Goal: Task Accomplishment & Management: Manage account settings

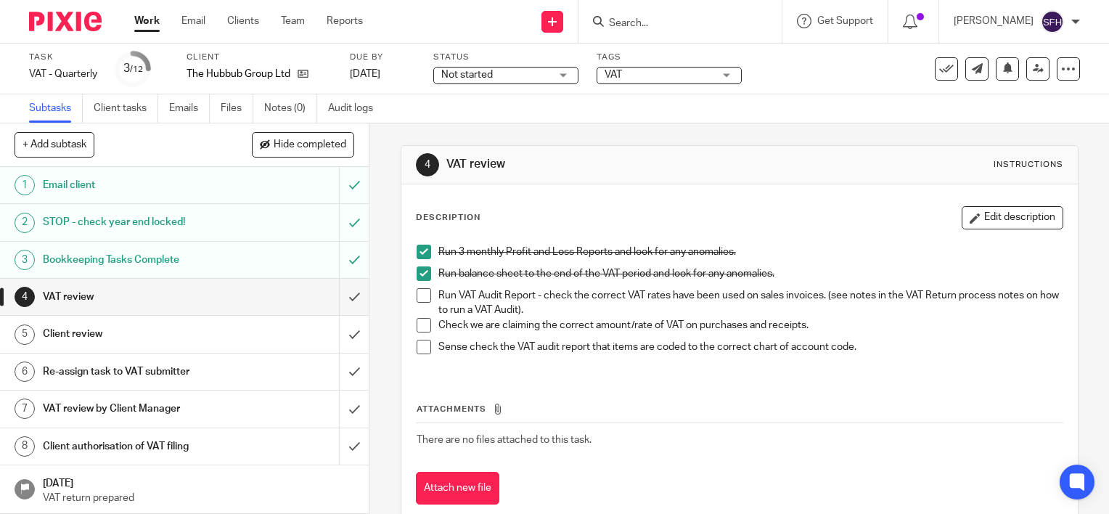
click at [421, 293] on span at bounding box center [423, 295] width 15 height 15
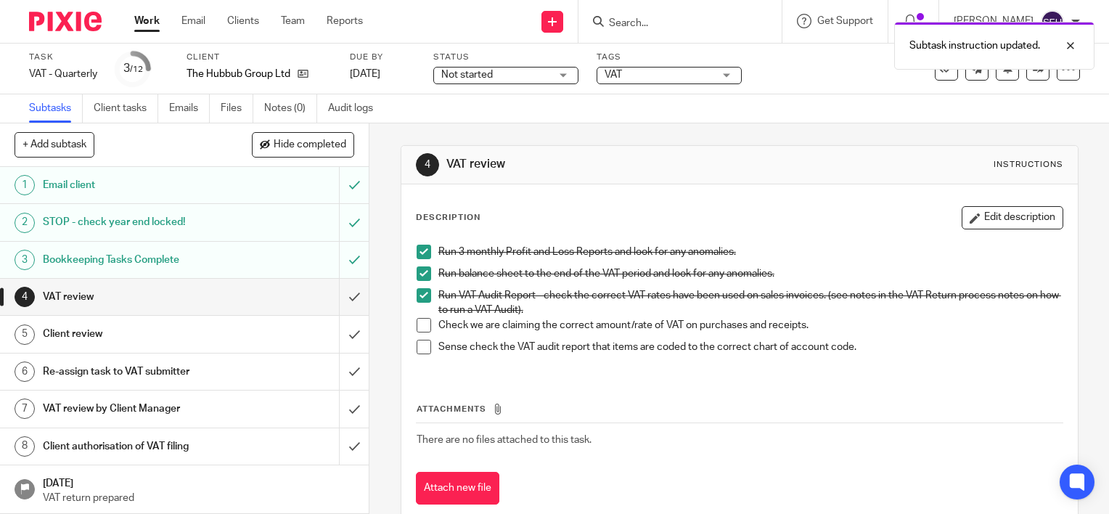
click at [424, 329] on span at bounding box center [423, 325] width 15 height 15
click at [424, 353] on span at bounding box center [423, 347] width 15 height 15
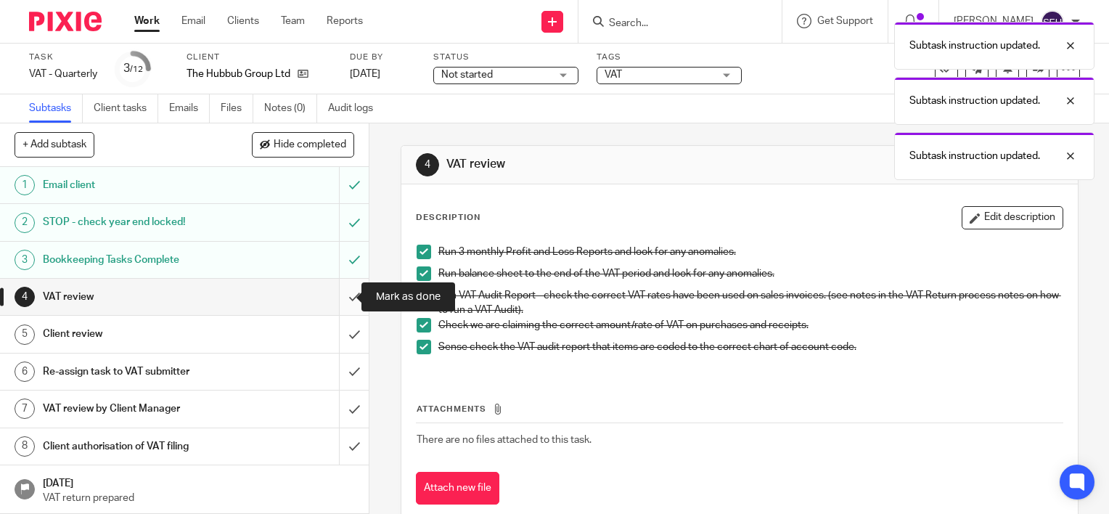
click at [341, 297] on input "submit" at bounding box center [184, 297] width 369 height 36
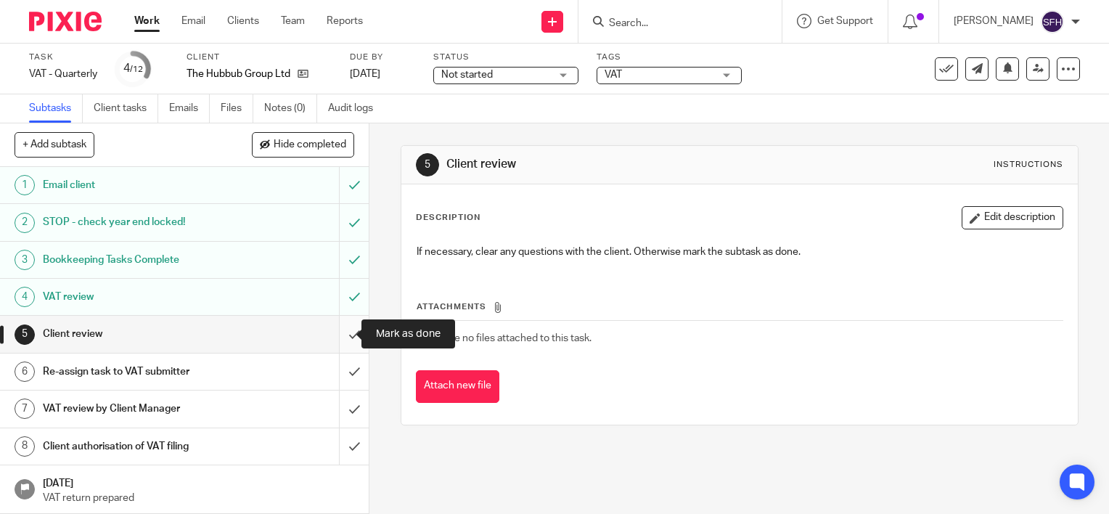
click at [342, 329] on input "submit" at bounding box center [184, 334] width 369 height 36
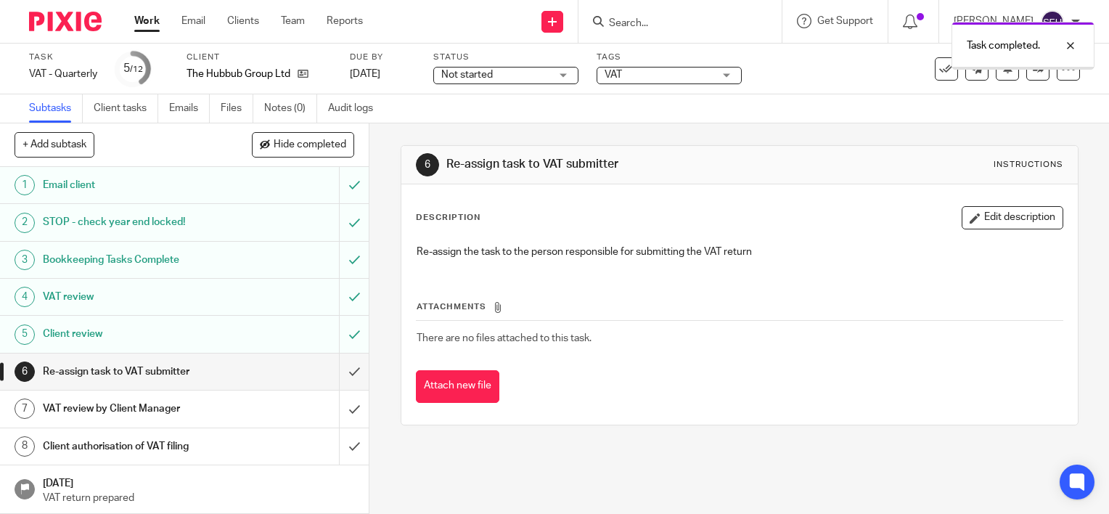
click at [937, 67] on div "Task completed." at bounding box center [824, 42] width 540 height 55
click at [1033, 72] on icon at bounding box center [1038, 68] width 11 height 11
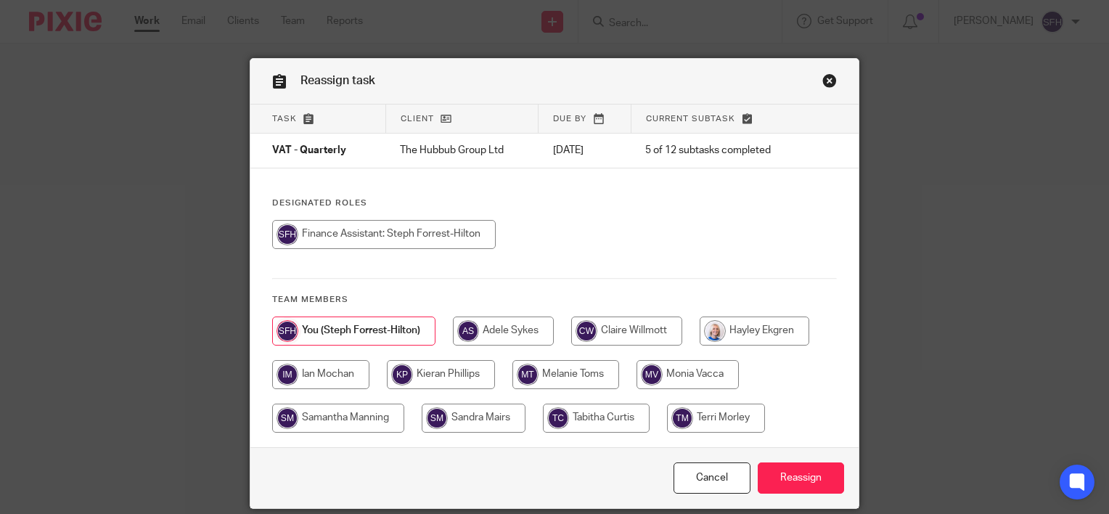
click at [474, 417] on input "radio" at bounding box center [474, 417] width 104 height 29
radio input "true"
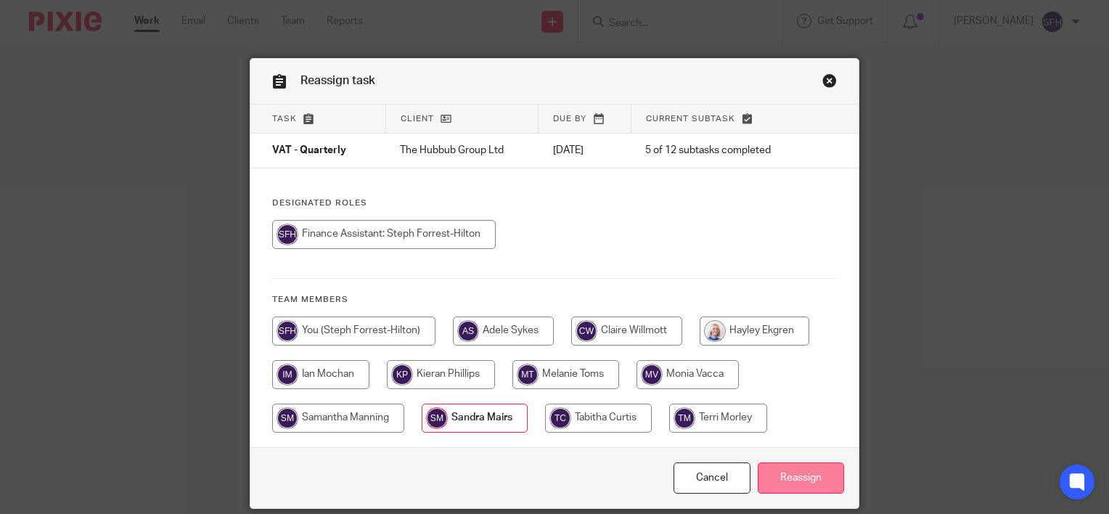
click at [805, 475] on input "Reassign" at bounding box center [801, 477] width 86 height 31
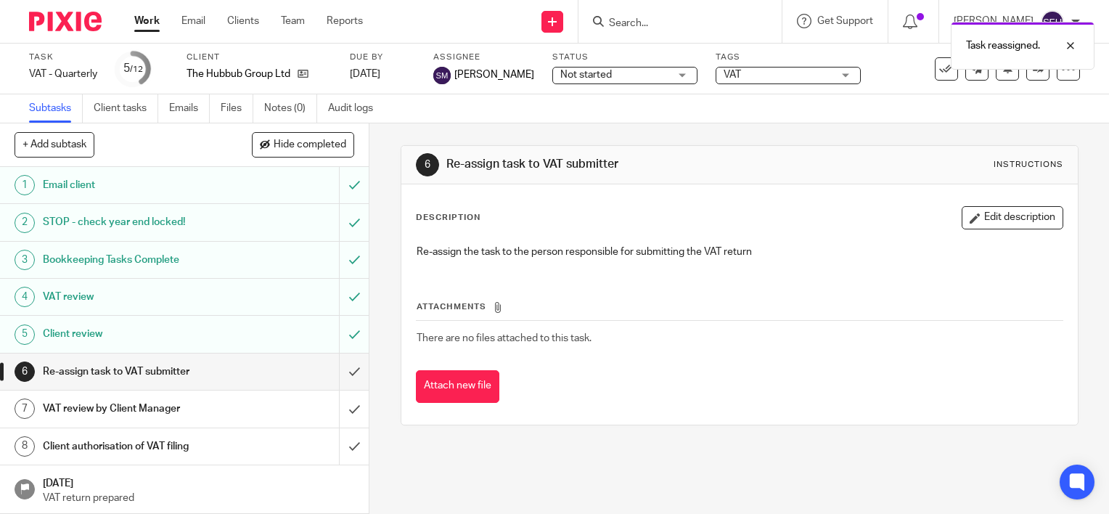
click at [139, 20] on link "Work" at bounding box center [146, 21] width 25 height 15
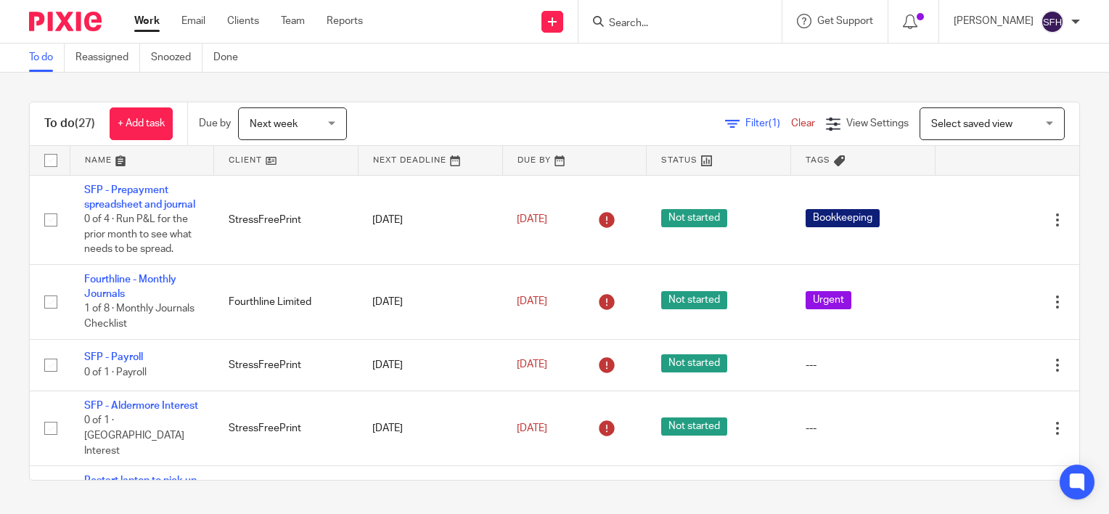
click at [328, 163] on link at bounding box center [286, 160] width 144 height 29
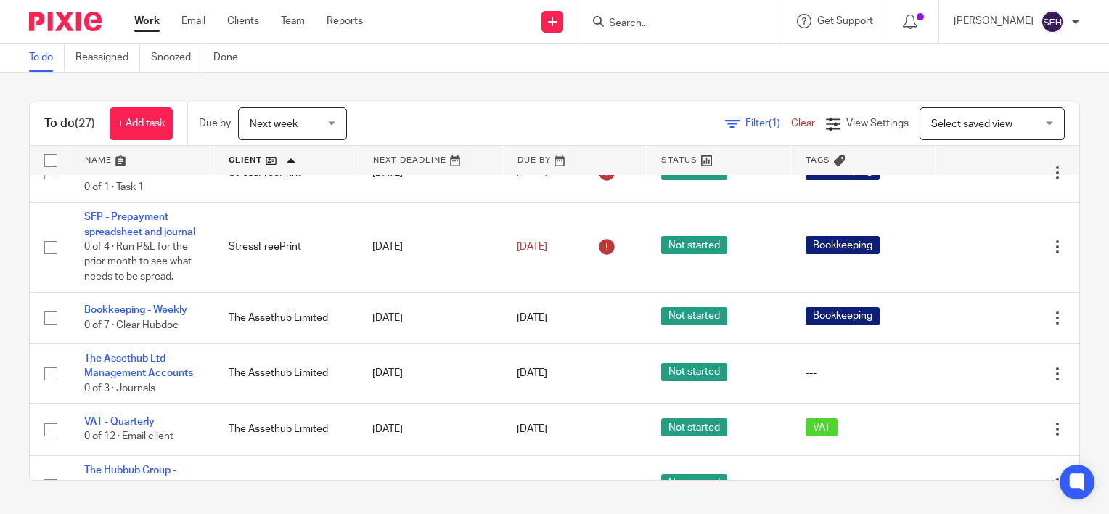
scroll to position [1451, 0]
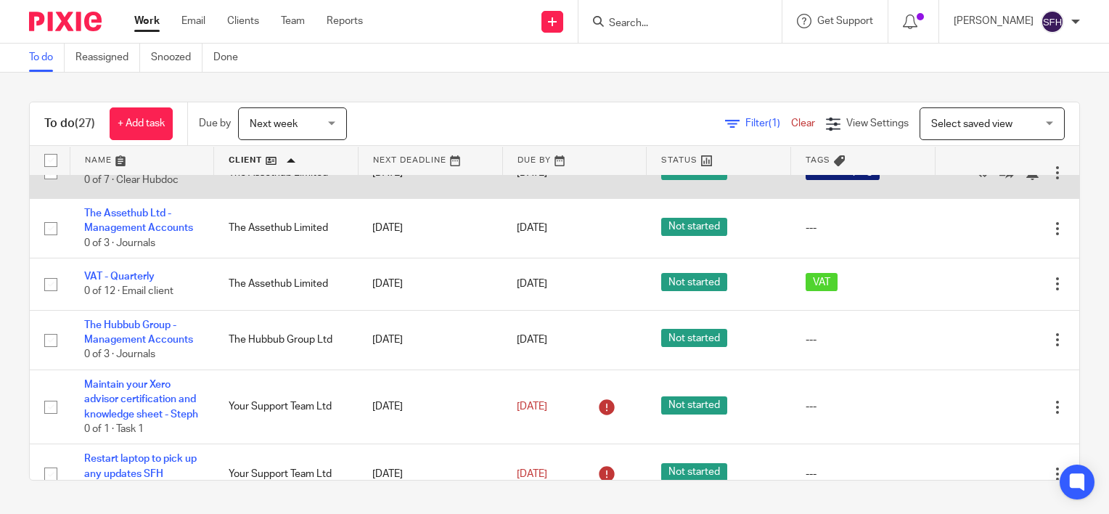
click at [163, 170] on link "Bookkeeping - Weekly" at bounding box center [135, 165] width 103 height 10
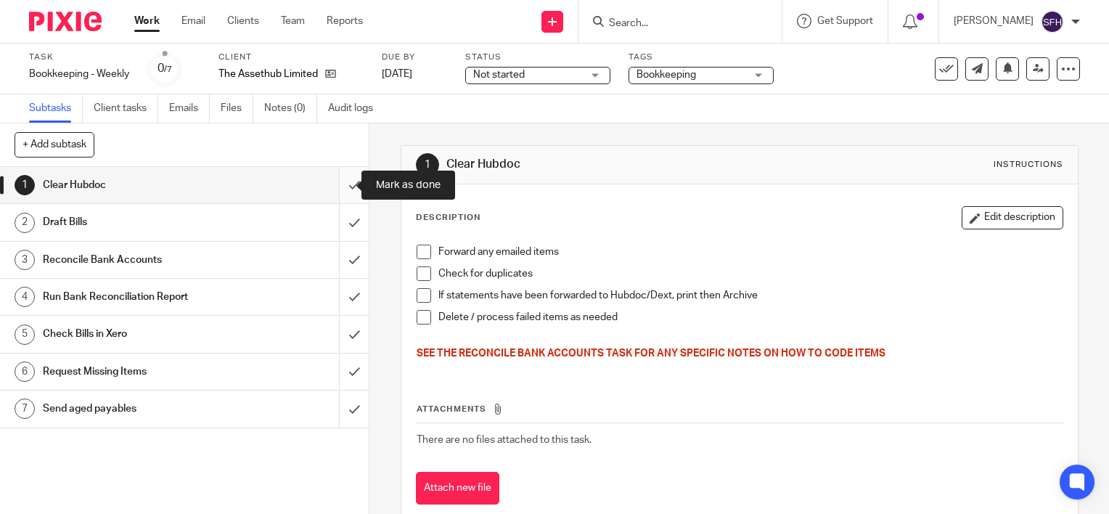
click at [334, 192] on input "submit" at bounding box center [184, 185] width 369 height 36
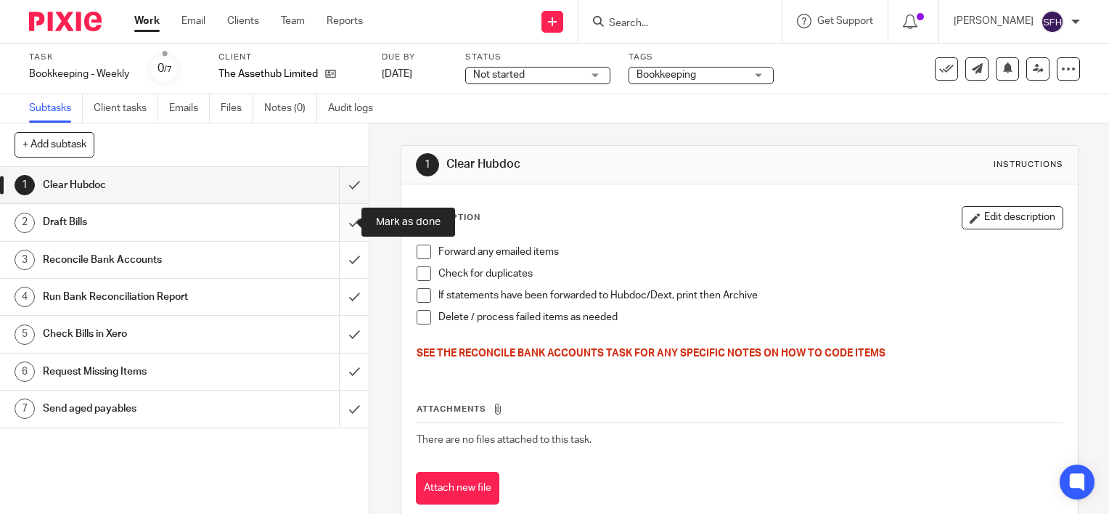
click at [342, 229] on input "submit" at bounding box center [184, 222] width 369 height 36
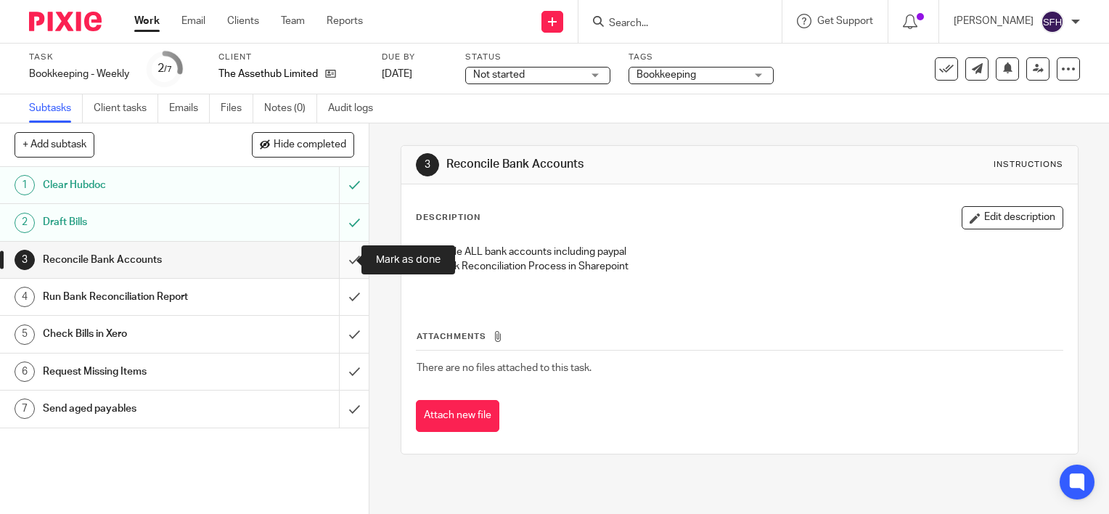
click at [334, 257] on input "submit" at bounding box center [184, 260] width 369 height 36
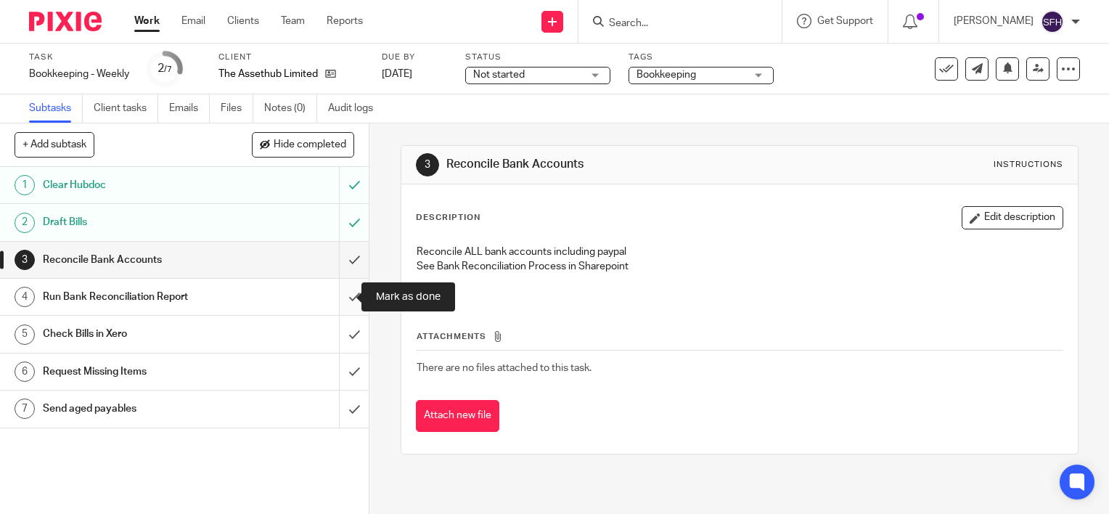
click at [334, 298] on input "submit" at bounding box center [184, 297] width 369 height 36
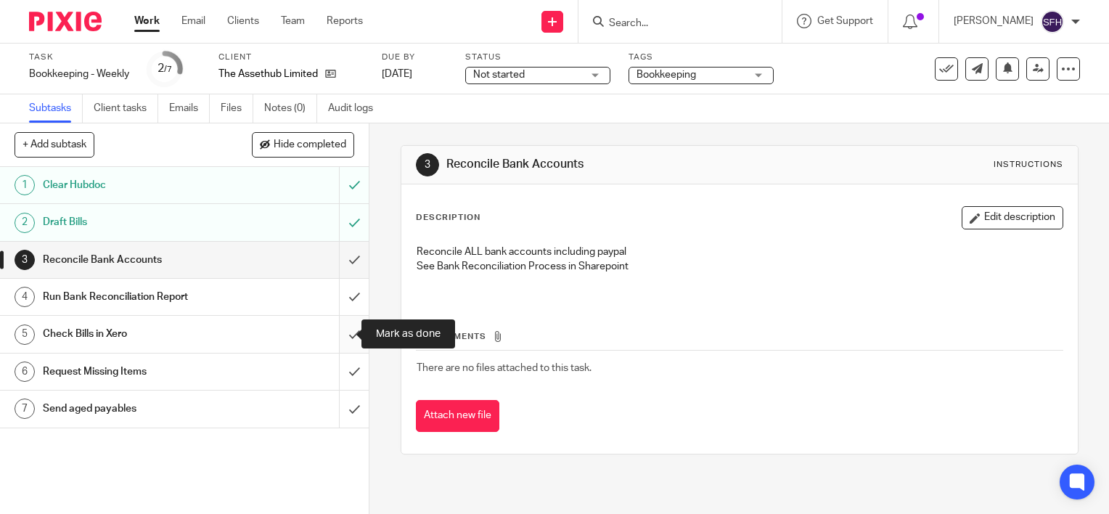
click at [340, 329] on input "submit" at bounding box center [184, 334] width 369 height 36
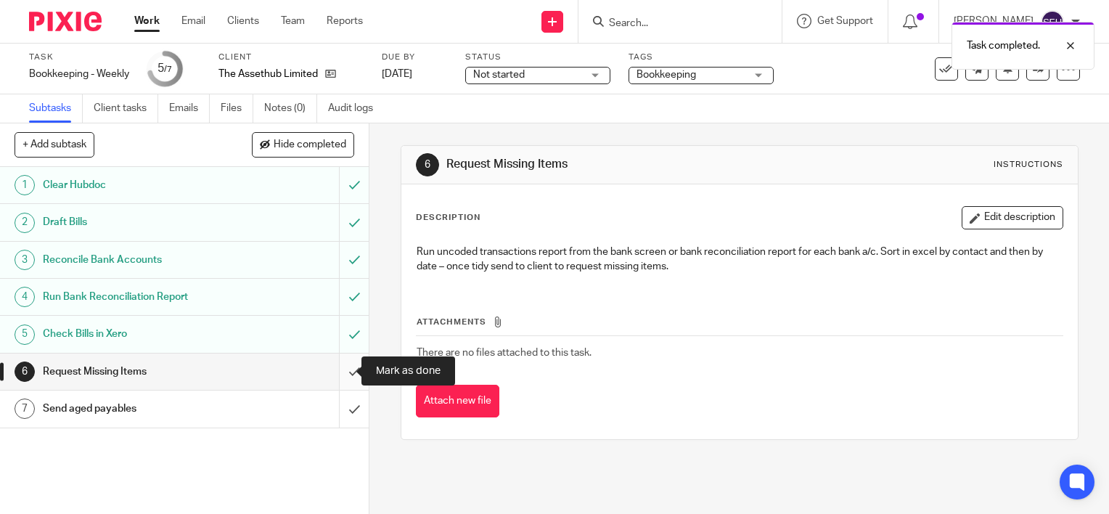
click at [340, 363] on input "submit" at bounding box center [184, 371] width 369 height 36
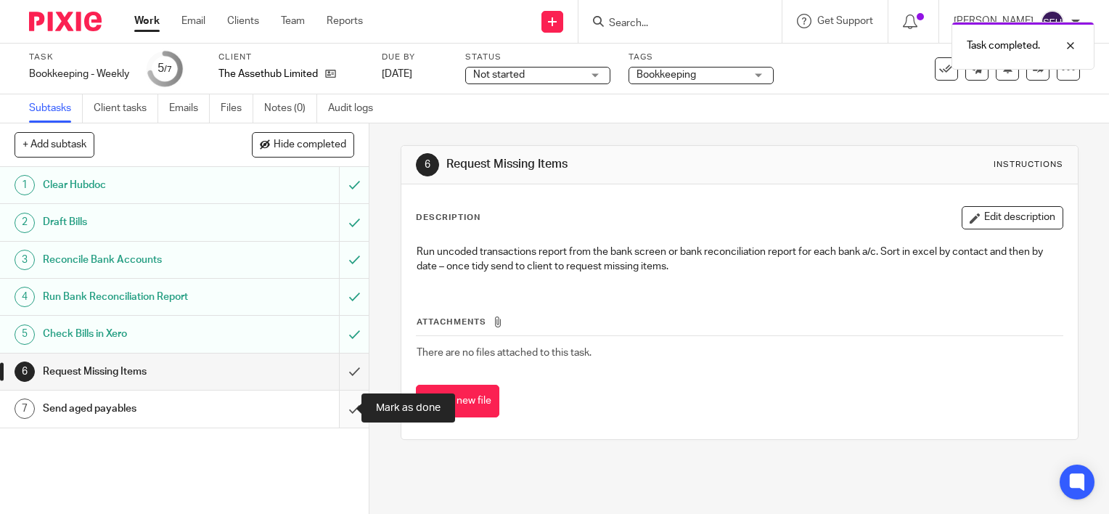
click at [345, 414] on input "submit" at bounding box center [184, 408] width 369 height 36
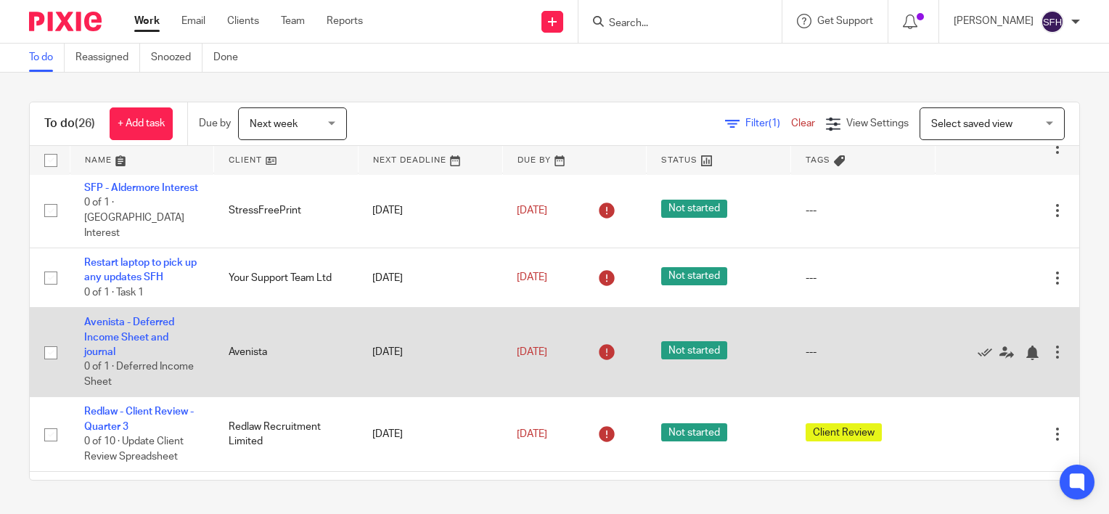
scroll to position [580, 0]
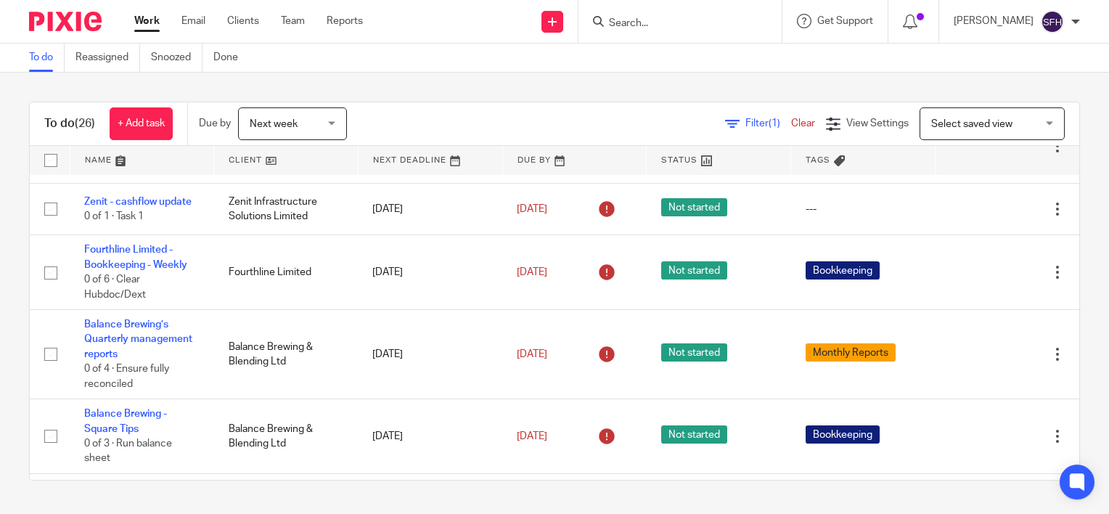
click at [305, 147] on link at bounding box center [286, 160] width 144 height 29
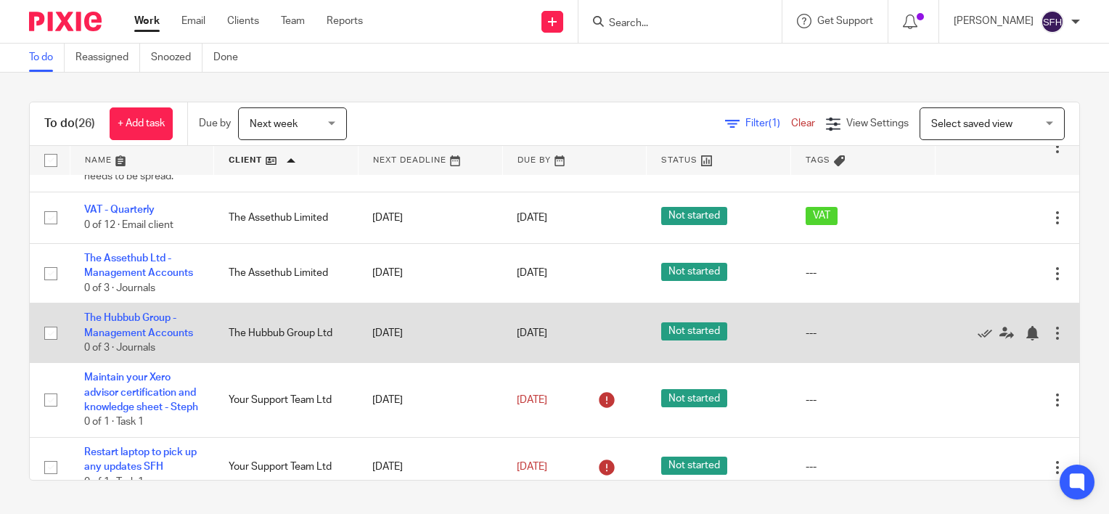
scroll to position [1370, 0]
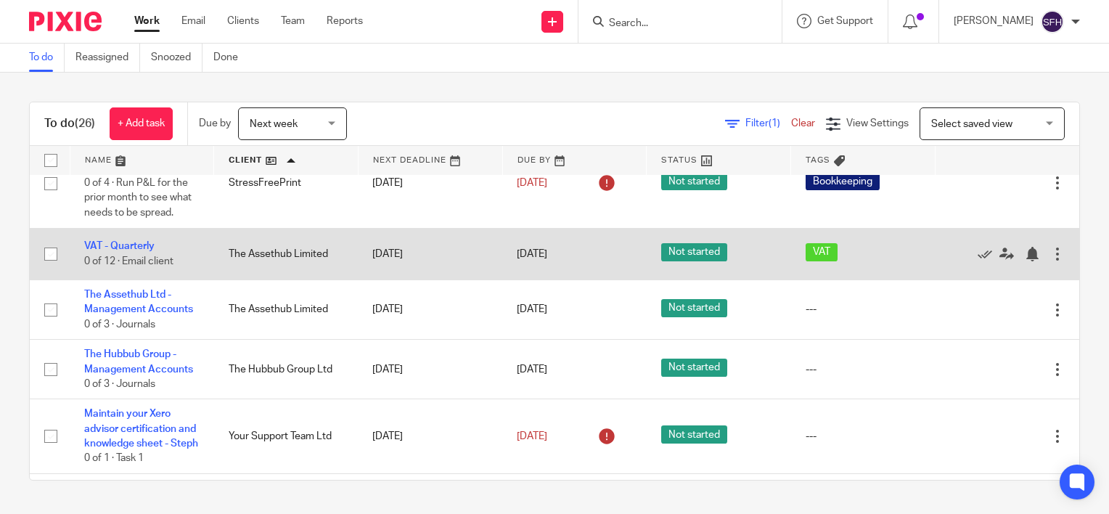
click at [140, 277] on td "VAT - Quarterly 0 of 12 · Email client" at bounding box center [142, 254] width 144 height 52
click at [138, 251] on link "VAT - Quarterly" at bounding box center [119, 246] width 70 height 10
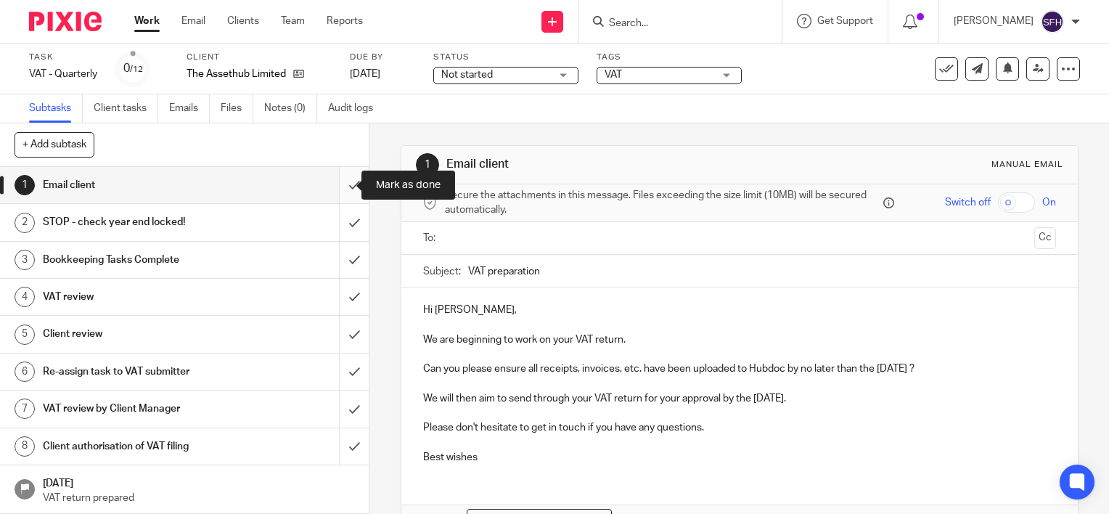
click at [331, 184] on input "submit" at bounding box center [184, 185] width 369 height 36
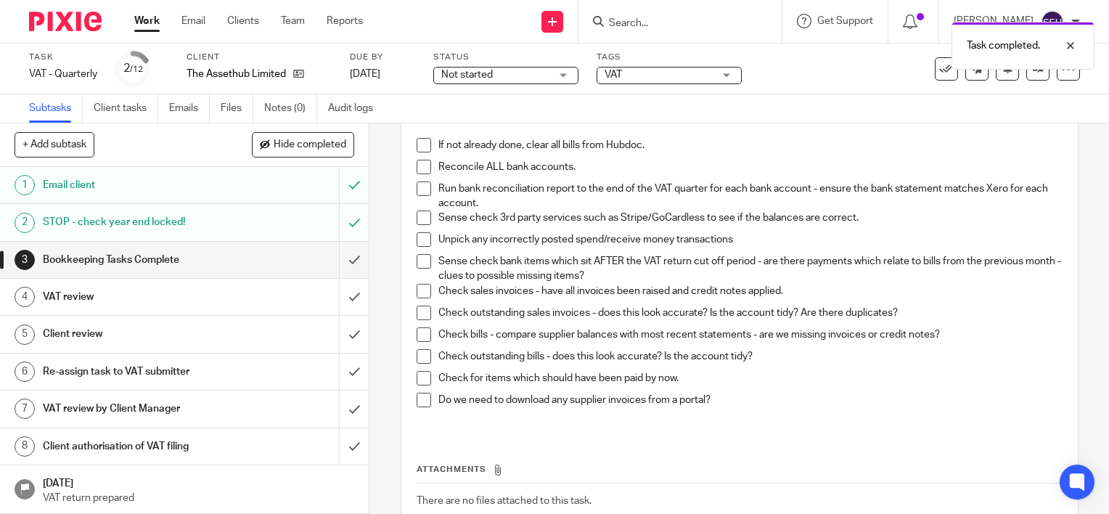
scroll to position [145, 0]
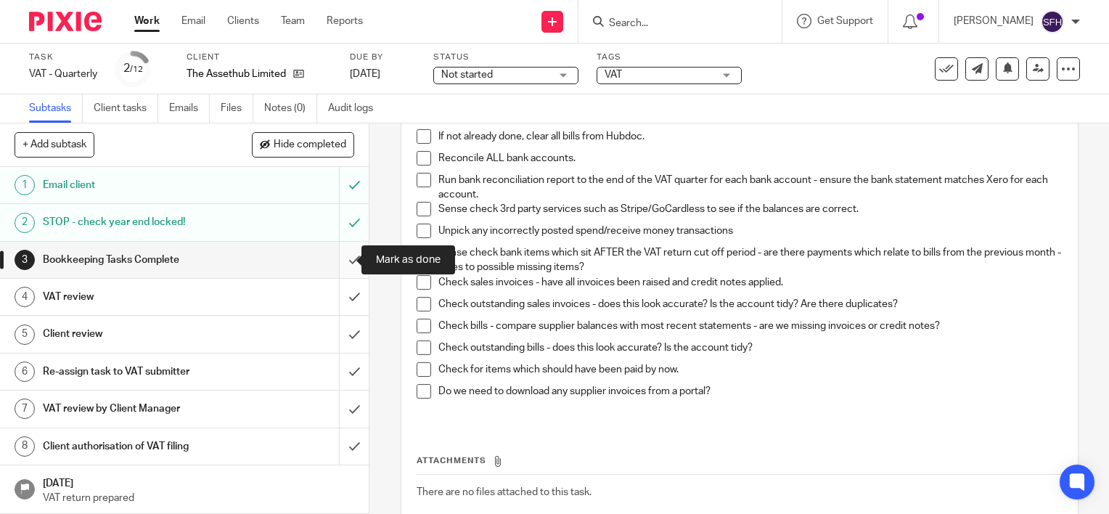
click at [348, 261] on input "submit" at bounding box center [184, 260] width 369 height 36
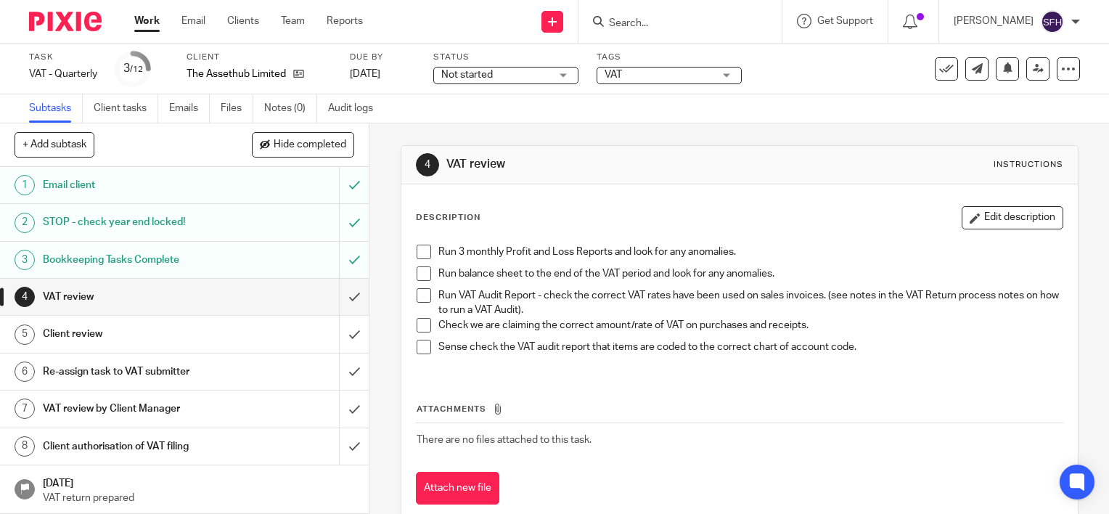
click at [416, 260] on li "Run 3 monthly Profit and Loss Reports and look for any anomalies." at bounding box center [739, 256] width 646 height 22
click at [416, 258] on li "Run 3 monthly Profit and Loss Reports and look for any anomalies." at bounding box center [739, 256] width 646 height 22
click at [421, 252] on span at bounding box center [423, 252] width 15 height 15
click at [416, 273] on span at bounding box center [423, 273] width 15 height 15
click at [333, 297] on input "submit" at bounding box center [184, 297] width 369 height 36
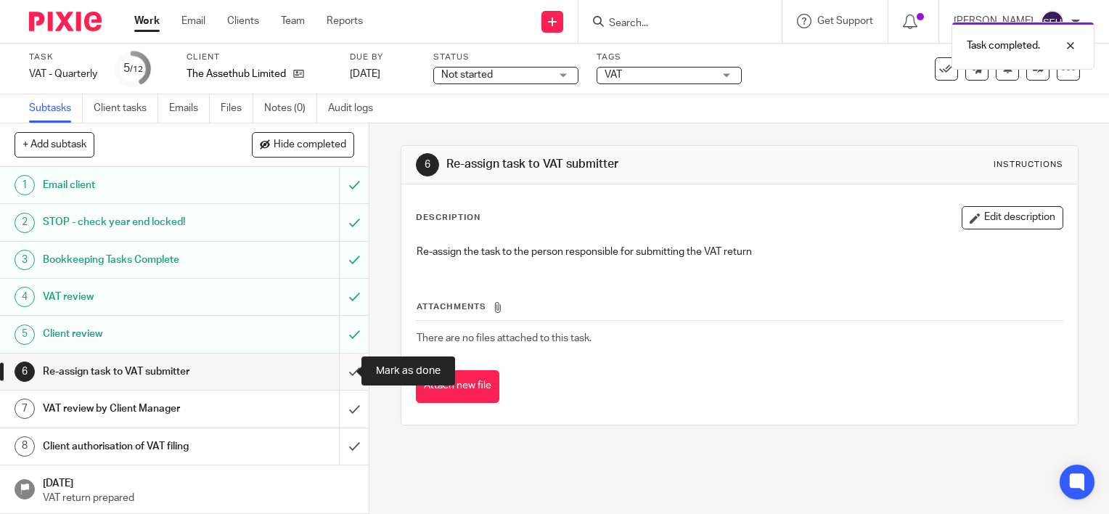
click at [348, 368] on input "submit" at bounding box center [184, 371] width 369 height 36
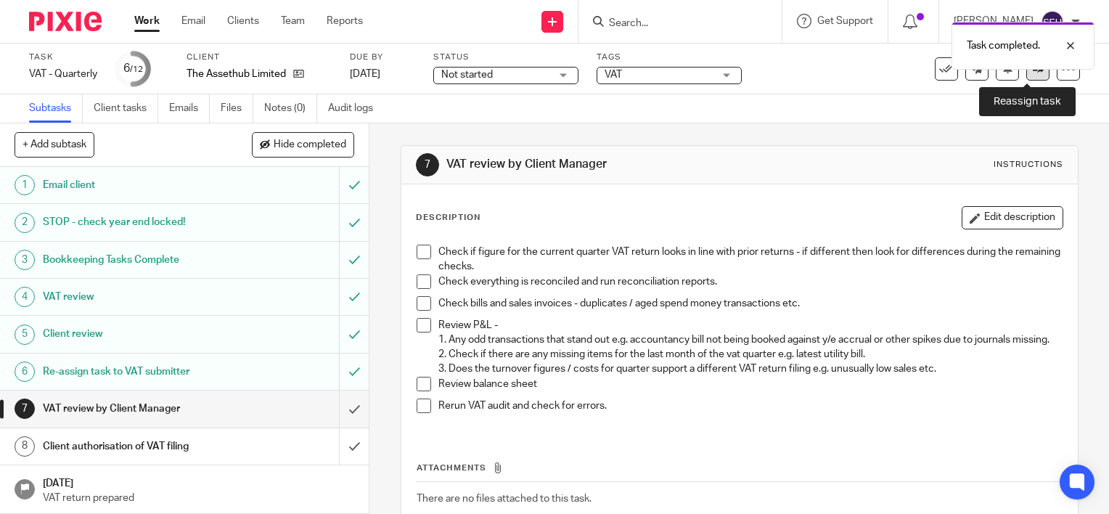
click at [1035, 70] on link at bounding box center [1037, 68] width 23 height 23
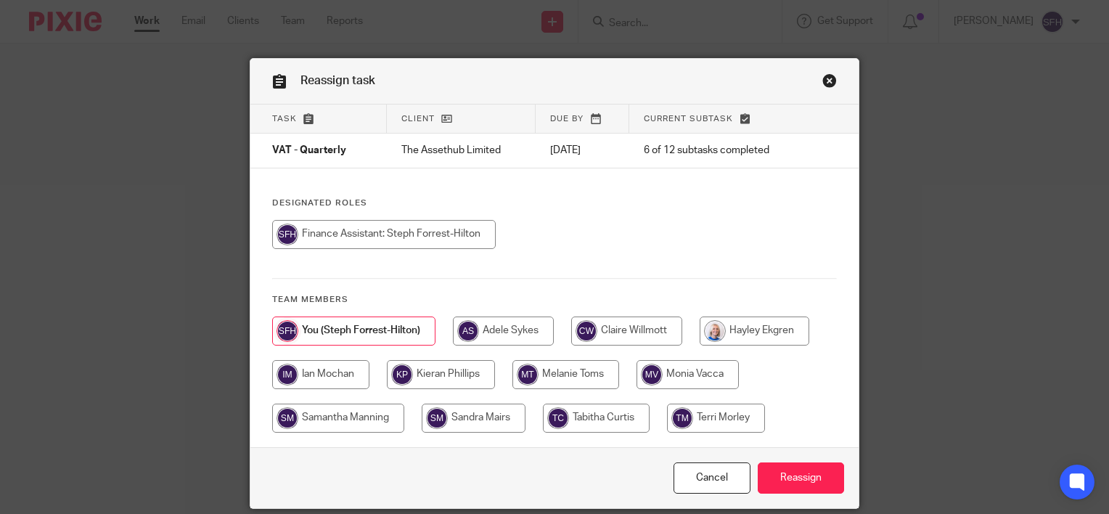
click at [453, 411] on input "radio" at bounding box center [474, 417] width 104 height 29
radio input "true"
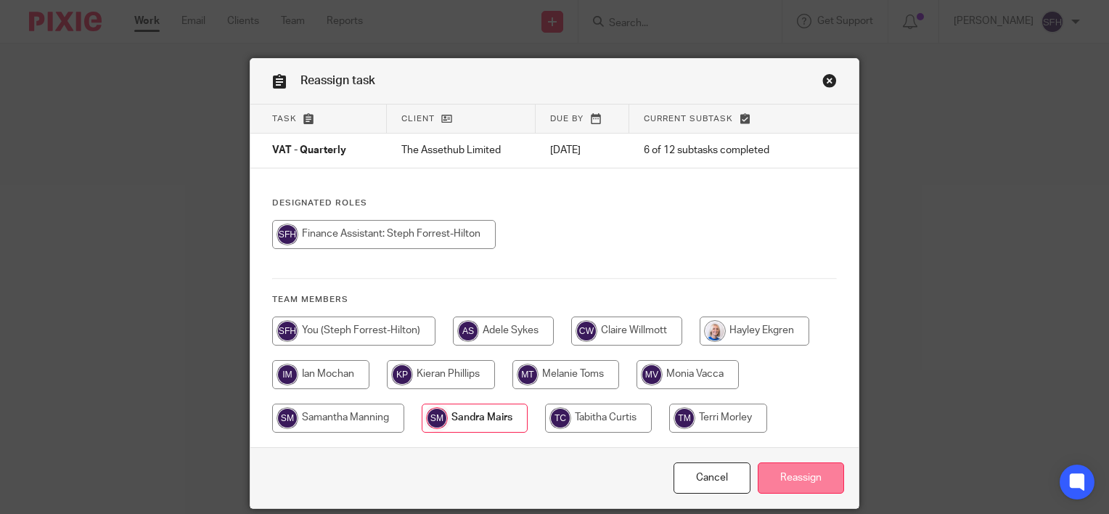
click at [764, 473] on input "Reassign" at bounding box center [801, 477] width 86 height 31
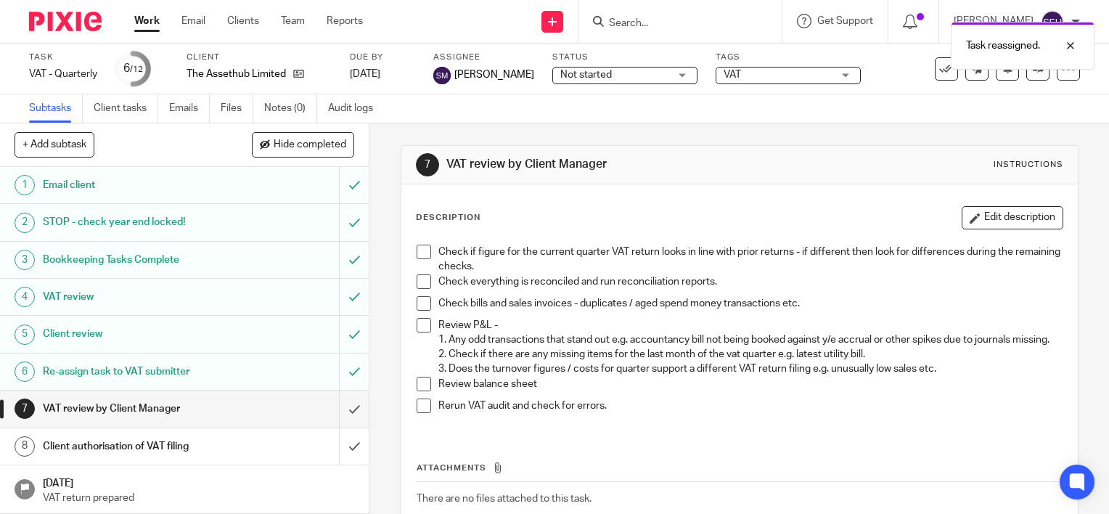
click at [148, 18] on link "Work" at bounding box center [146, 21] width 25 height 15
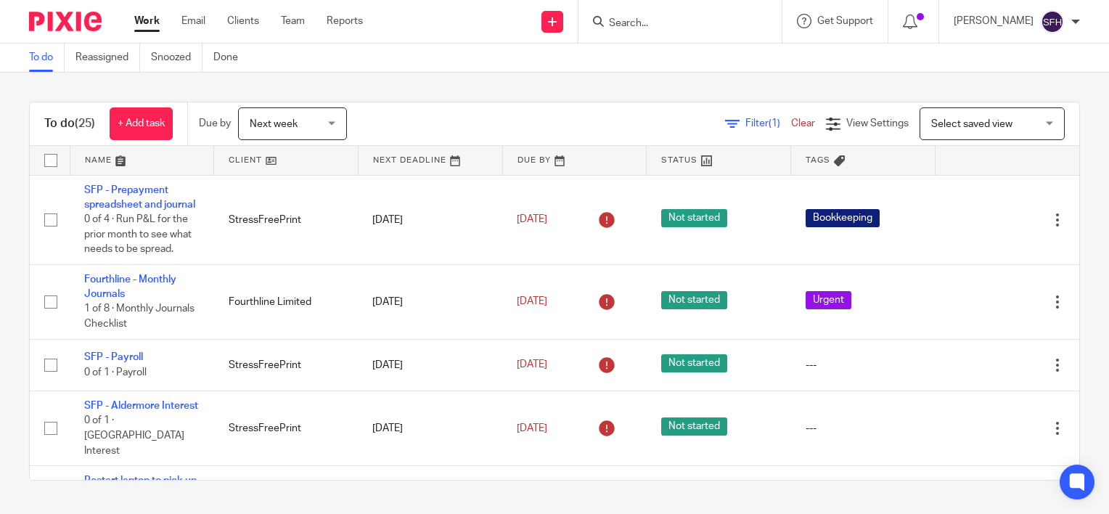
click at [295, 166] on link at bounding box center [286, 160] width 144 height 29
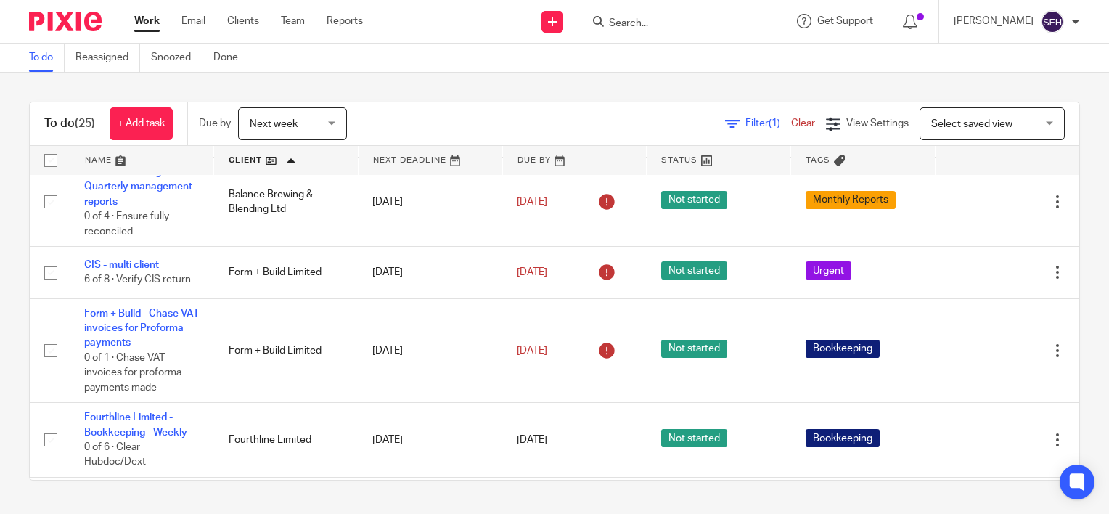
scroll to position [363, 0]
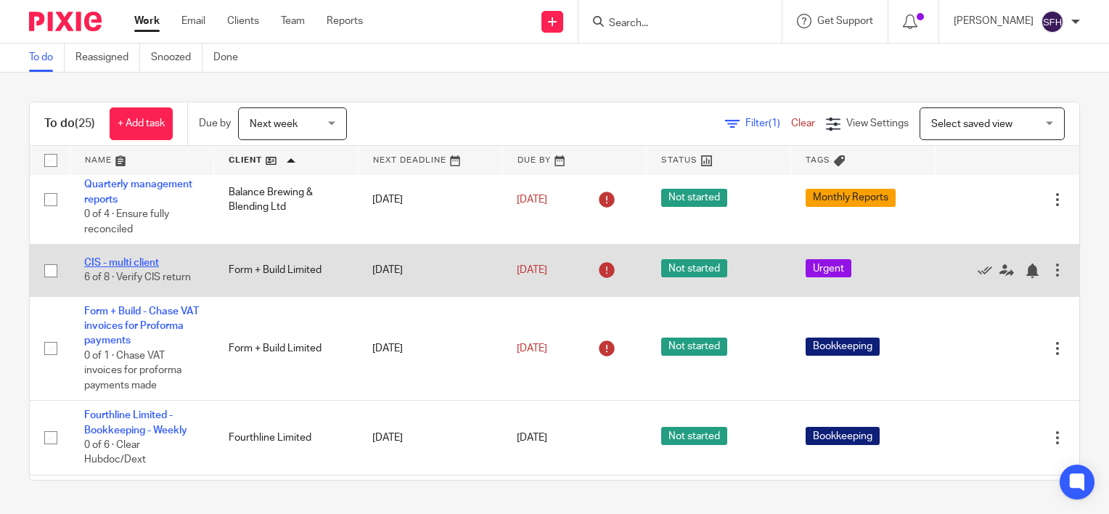
click at [142, 265] on link "CIS - multi client" at bounding box center [121, 263] width 75 height 10
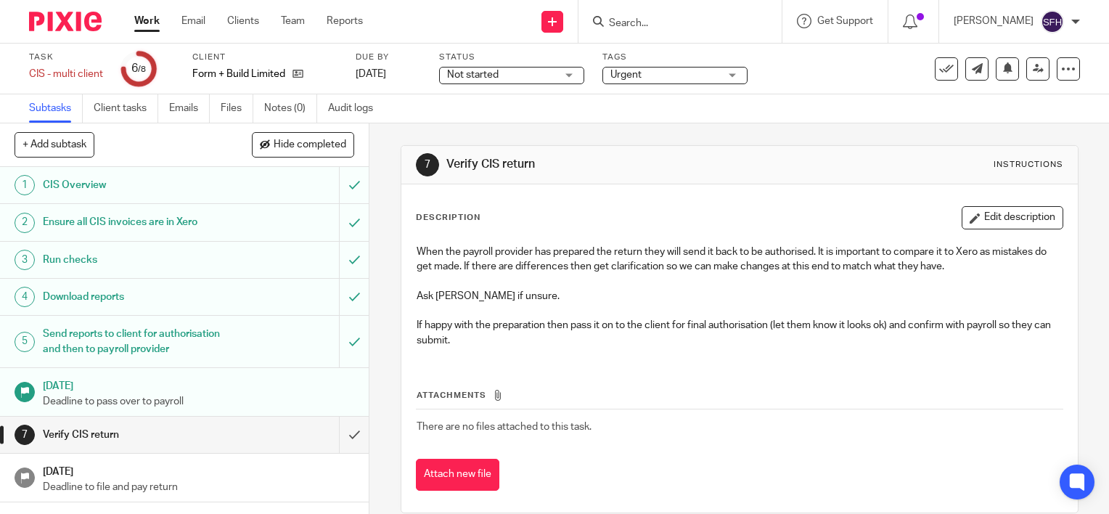
scroll to position [1, 0]
click at [342, 448] on input "submit" at bounding box center [184, 434] width 369 height 36
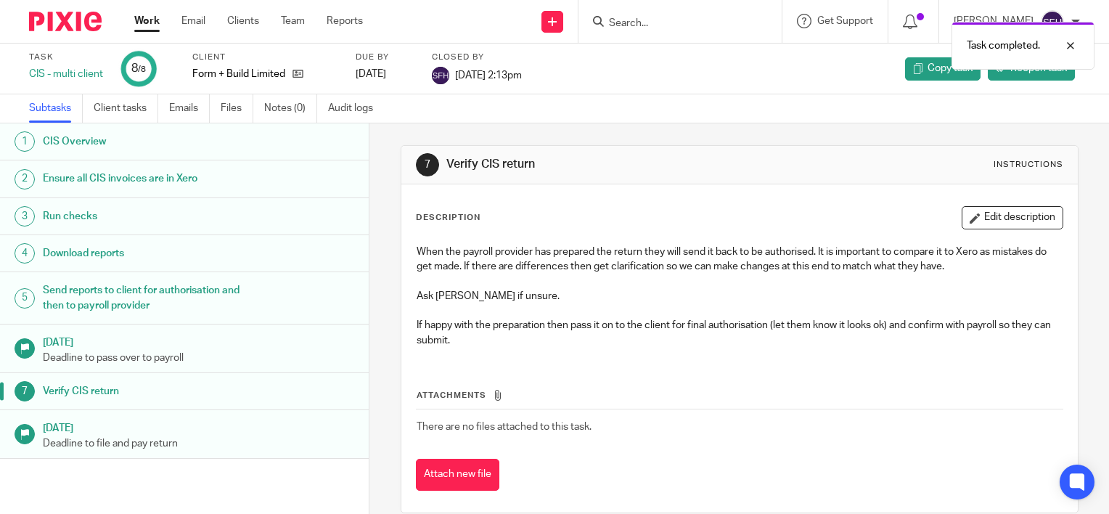
click at [148, 26] on link "Work" at bounding box center [146, 21] width 25 height 15
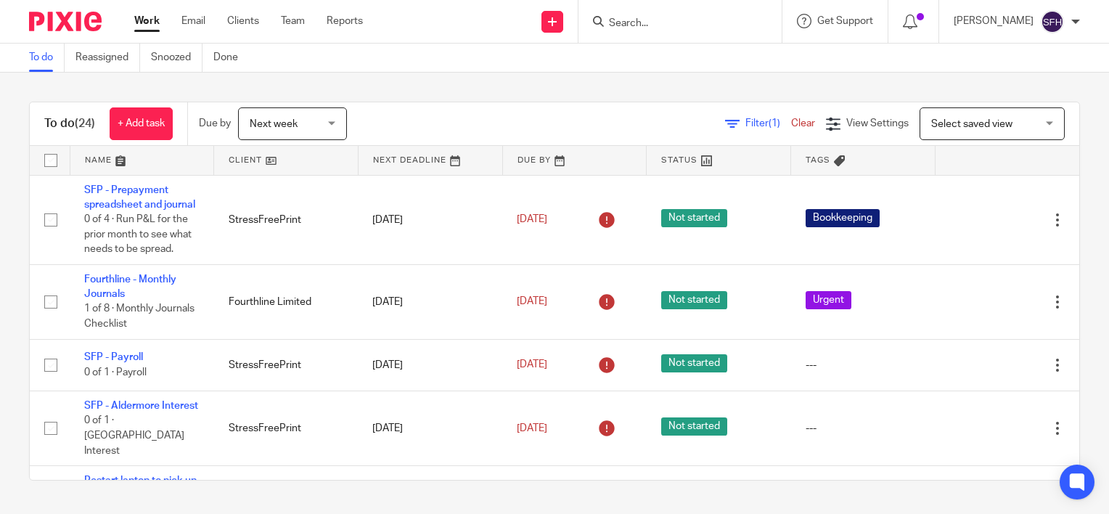
click at [313, 154] on link at bounding box center [286, 160] width 144 height 29
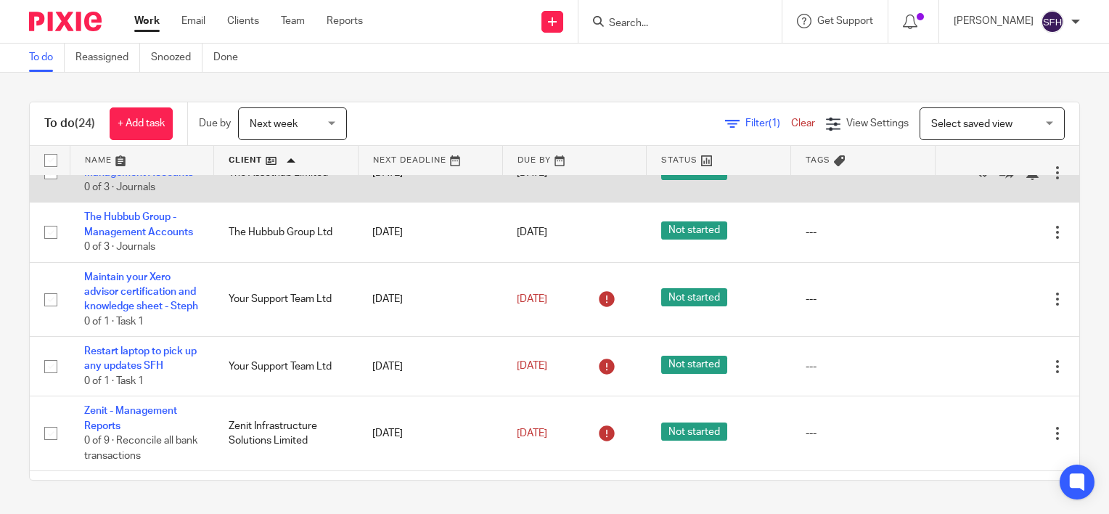
scroll to position [1379, 0]
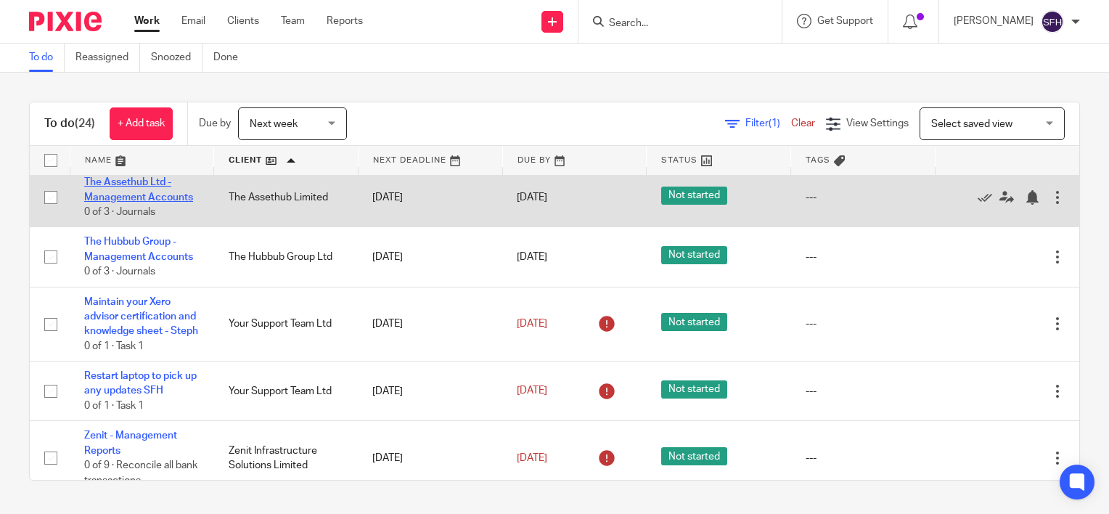
click at [149, 202] on link "The Assethub Ltd - Management Accounts" at bounding box center [138, 189] width 109 height 25
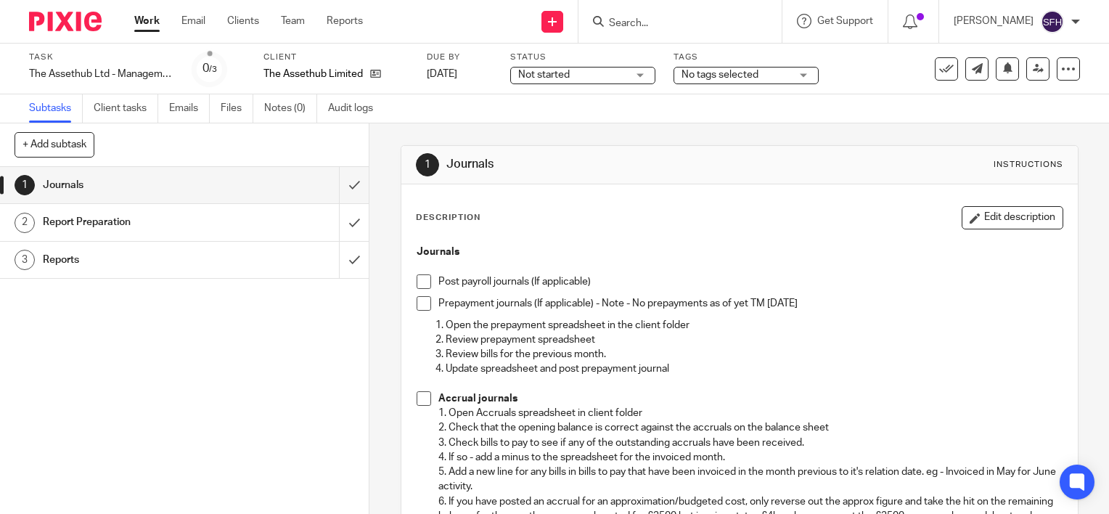
click at [419, 279] on span at bounding box center [423, 281] width 15 height 15
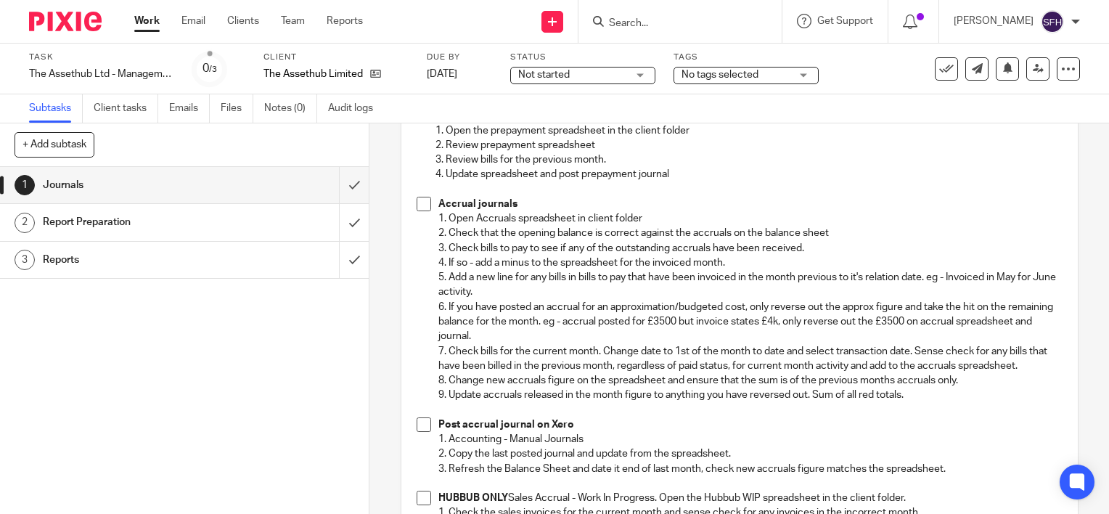
scroll to position [218, 0]
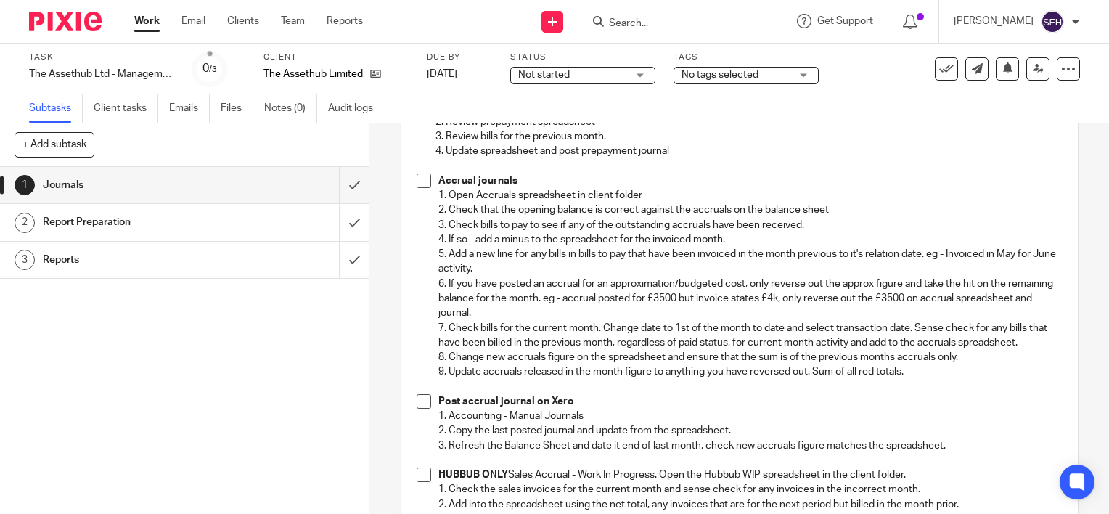
click at [707, 321] on p "7. Check bills for the current month. Change date to 1st of the month to date a…" at bounding box center [750, 336] width 624 height 30
click at [416, 180] on span at bounding box center [423, 180] width 15 height 15
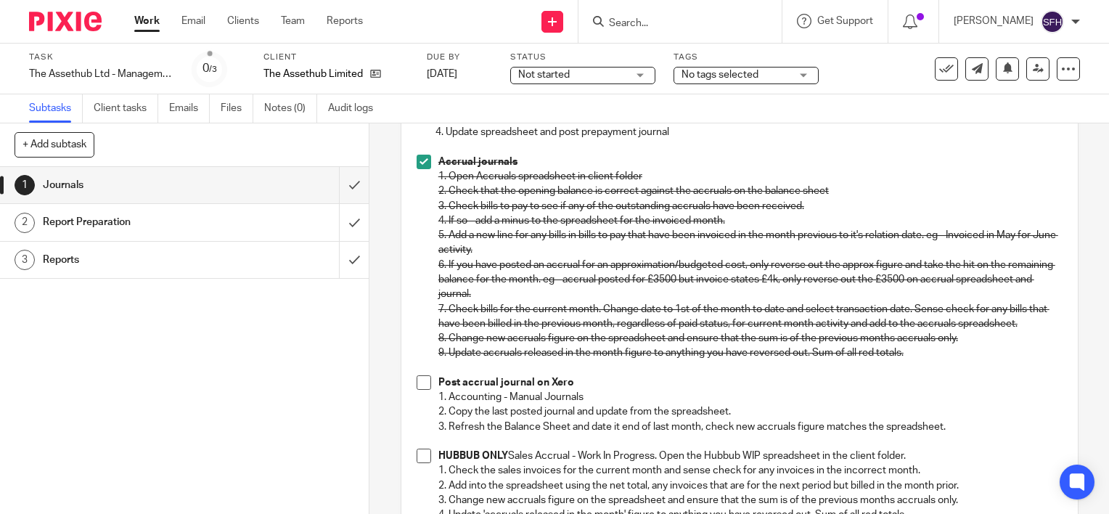
scroll to position [290, 0]
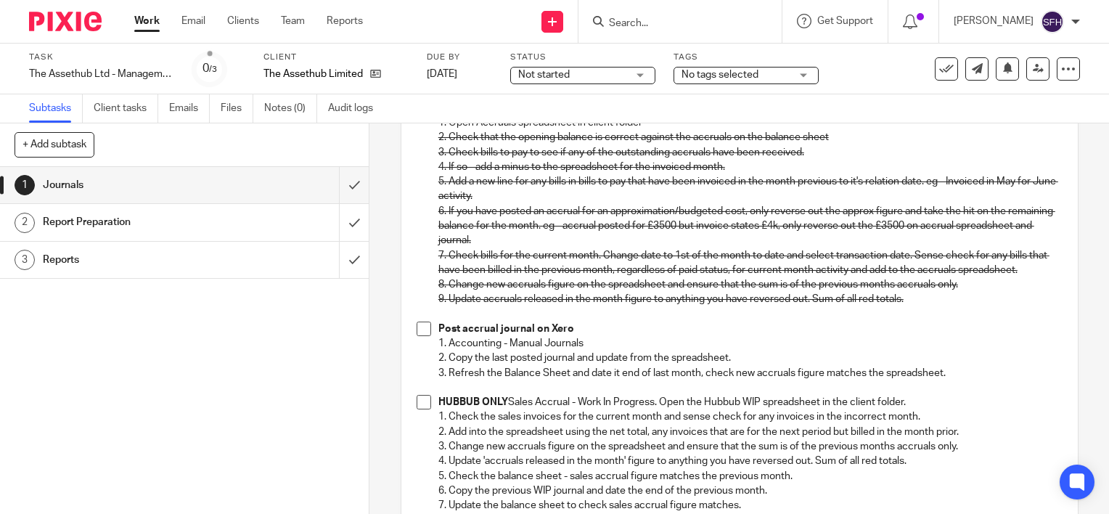
click at [418, 328] on span at bounding box center [423, 328] width 15 height 15
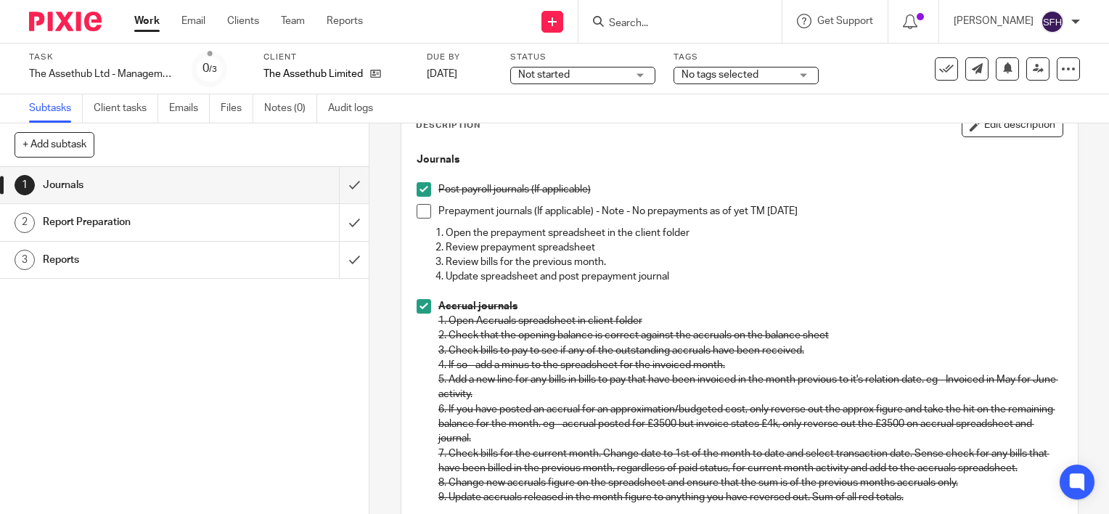
scroll to position [0, 0]
